Goal: Information Seeking & Learning: Learn about a topic

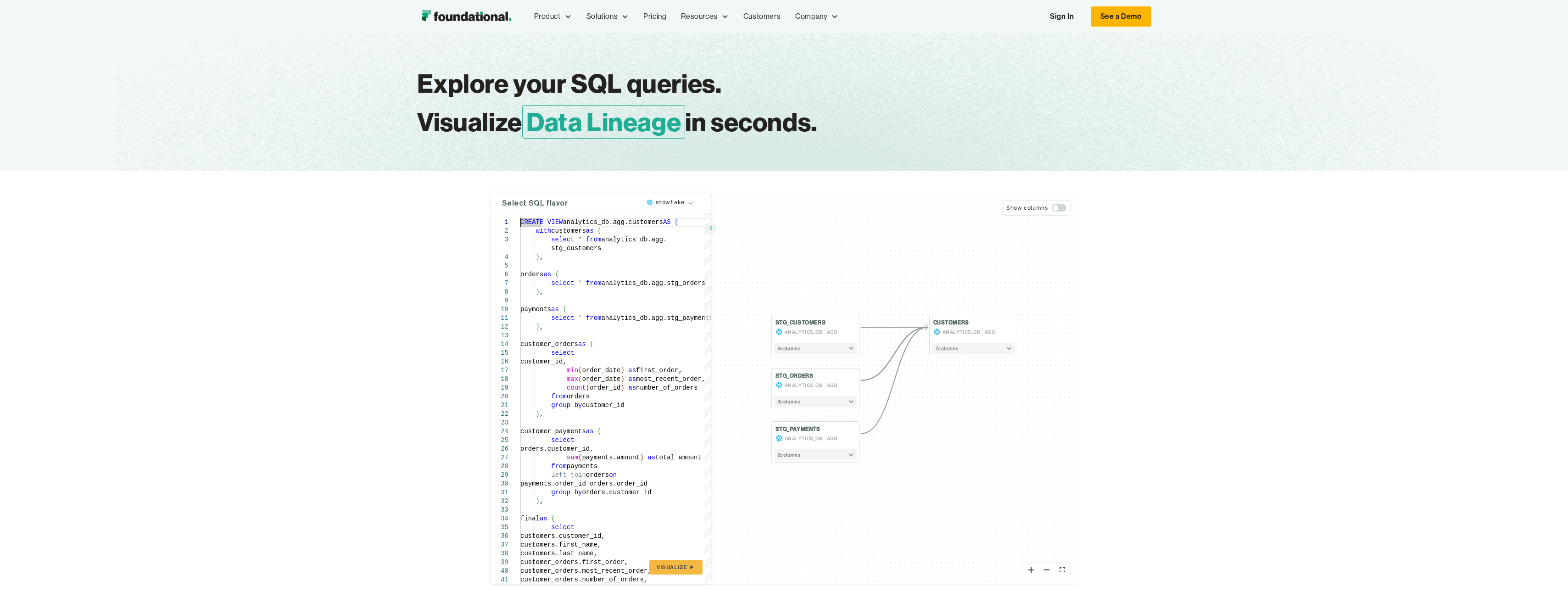
click at [683, 206] on html "Product Product Pull Requests Analyze and validate code changes in every reposi…" at bounding box center [784, 301] width 1568 height 603
click at [652, 15] on link "Pricing" at bounding box center [655, 16] width 38 height 30
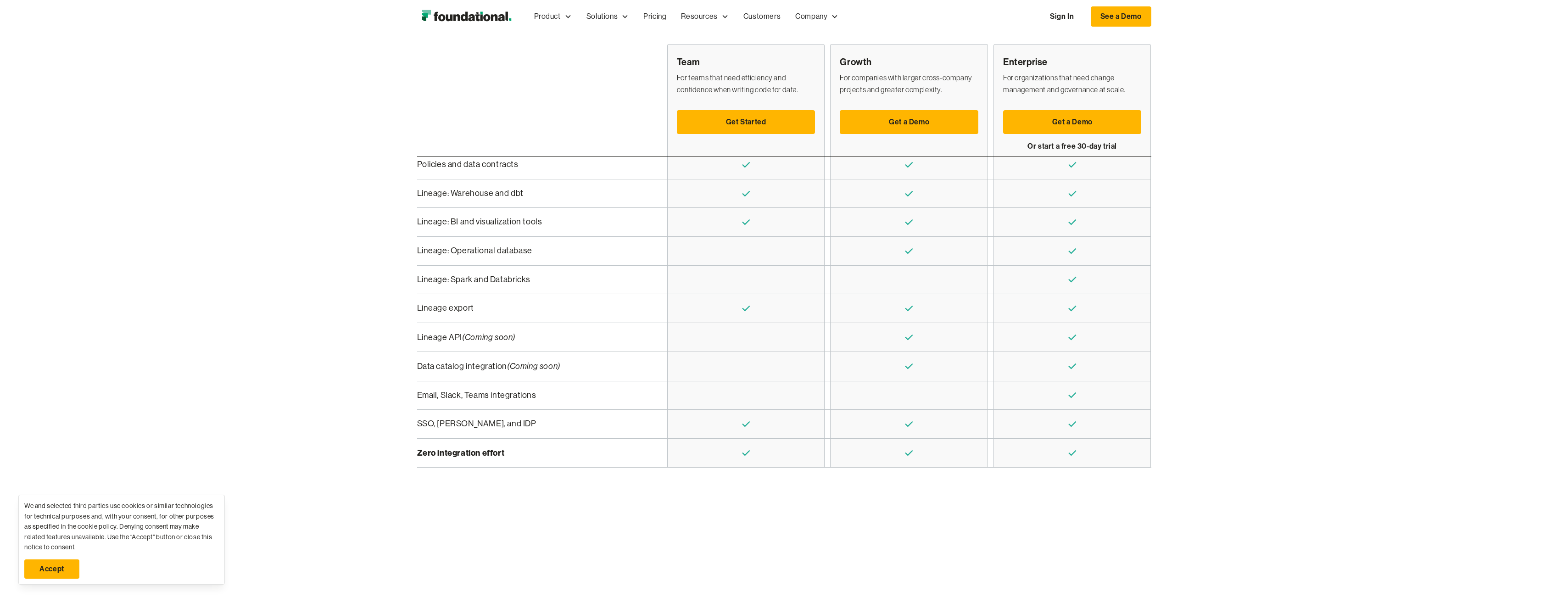
scroll to position [370, 0]
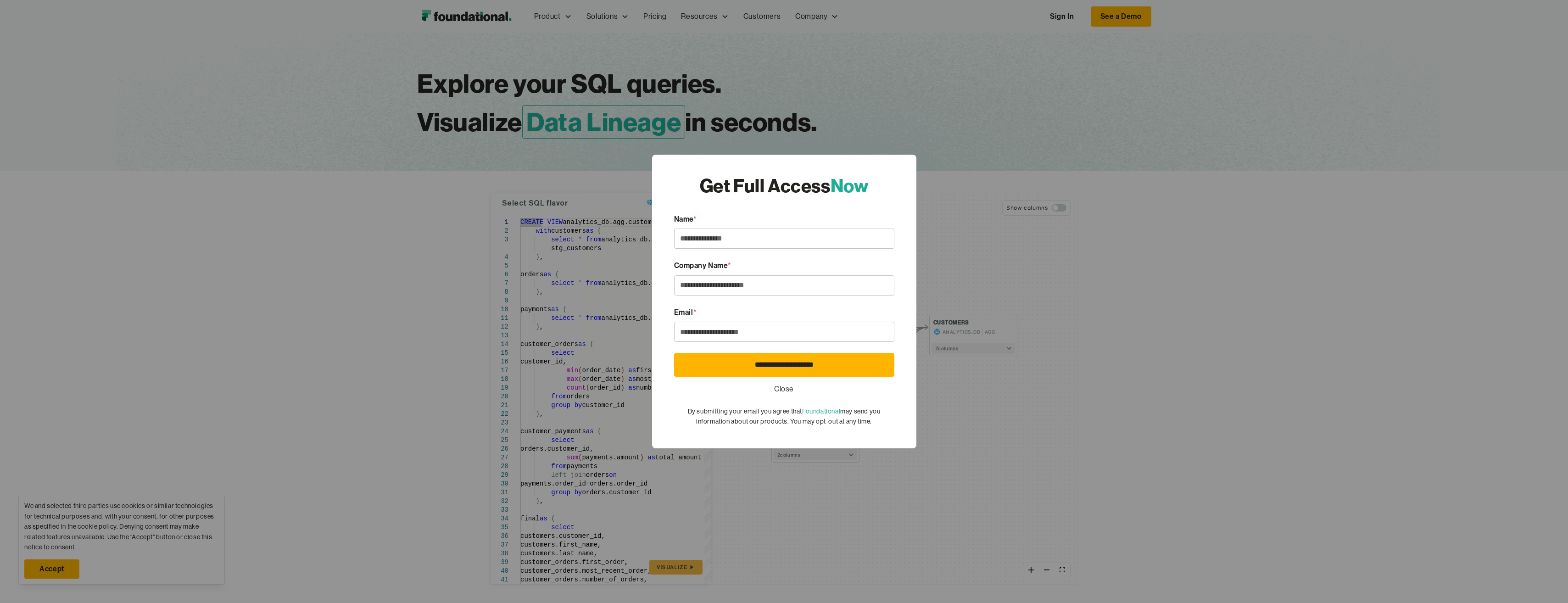
type textarea "**********"
